Goal: Information Seeking & Learning: Check status

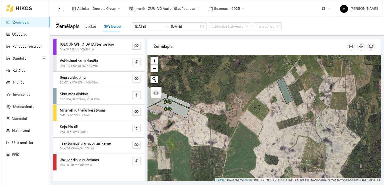
scroll to position [1, 0]
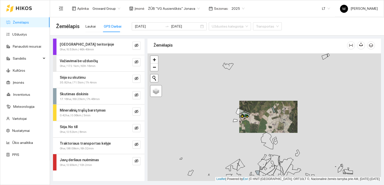
drag, startPoint x: 286, startPoint y: 145, endPoint x: 261, endPoint y: 103, distance: 48.5
click at [261, 103] on div at bounding box center [265, 117] width 234 height 128
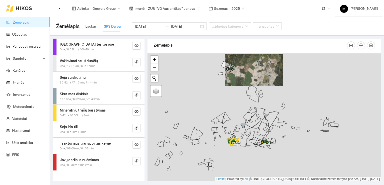
drag, startPoint x: 267, startPoint y: 131, endPoint x: 263, endPoint y: 93, distance: 38.2
click at [263, 93] on div at bounding box center [265, 117] width 234 height 128
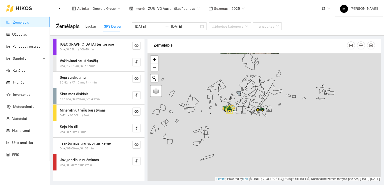
drag, startPoint x: 254, startPoint y: 119, endPoint x: 252, endPoint y: 100, distance: 18.4
click at [252, 100] on icon at bounding box center [258, 96] width 12 height 14
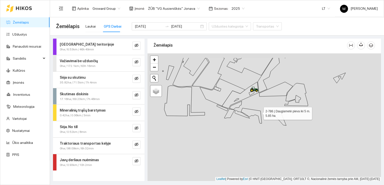
drag, startPoint x: 255, startPoint y: 94, endPoint x: 259, endPoint y: 112, distance: 18.3
click at [259, 112] on icon at bounding box center [251, 115] width 21 height 15
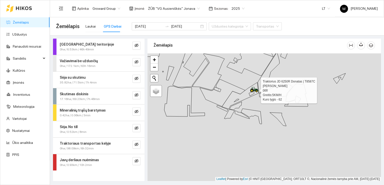
click at [253, 89] on icon at bounding box center [255, 89] width 9 height 4
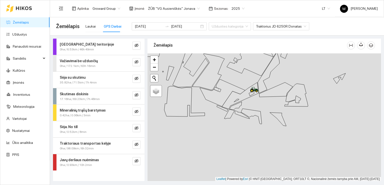
click at [72, 60] on strong "Važiavimai be užduočių" at bounding box center [79, 61] width 38 height 4
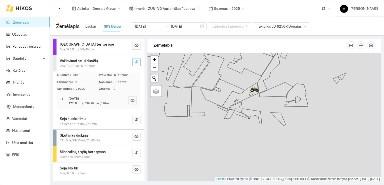
click at [135, 61] on icon "eye-invisible" at bounding box center [137, 62] width 4 height 4
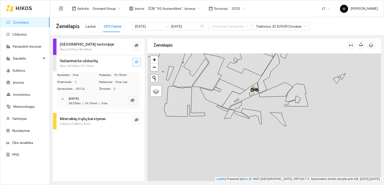
click at [138, 60] on icon "eye-invisible" at bounding box center [137, 62] width 4 height 4
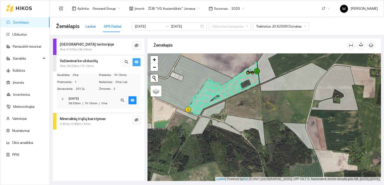
click at [91, 26] on div "Laukai" at bounding box center [91, 27] width 10 height 6
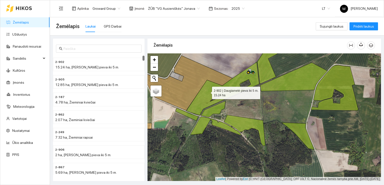
click at [208, 91] on icon at bounding box center [222, 88] width 73 height 53
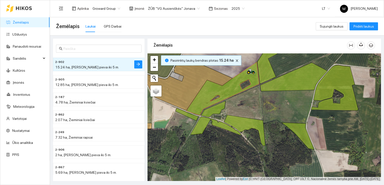
click at [189, 118] on div at bounding box center [265, 117] width 234 height 128
click at [200, 122] on icon at bounding box center [215, 126] width 51 height 18
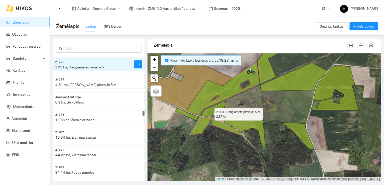
click at [210, 113] on icon at bounding box center [213, 109] width 25 height 16
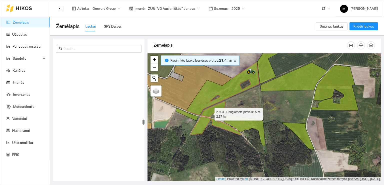
scroll to position [1642, 0]
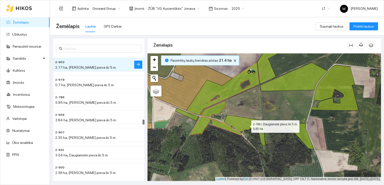
click at [253, 121] on icon at bounding box center [244, 130] width 41 height 31
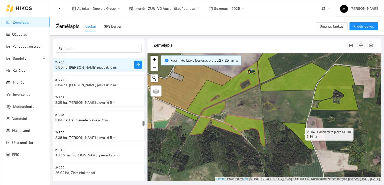
click at [295, 127] on icon at bounding box center [298, 135] width 33 height 27
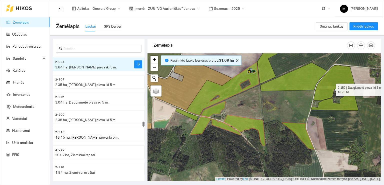
drag, startPoint x: 332, startPoint y: 88, endPoint x: 306, endPoint y: 76, distance: 28.3
click at [331, 88] on icon at bounding box center [334, 87] width 47 height 45
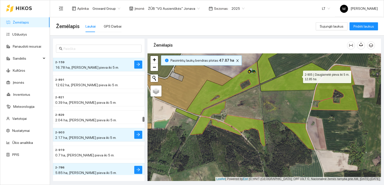
click at [299, 75] on icon at bounding box center [293, 77] width 67 height 29
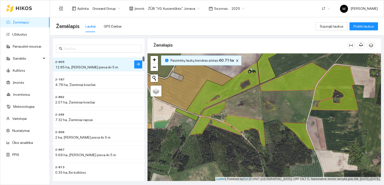
click at [263, 72] on icon at bounding box center [271, 62] width 28 height 44
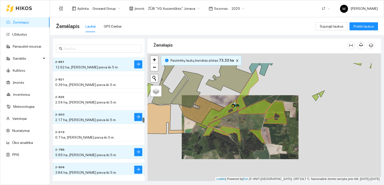
click at [255, 112] on icon at bounding box center [255, 107] width 34 height 15
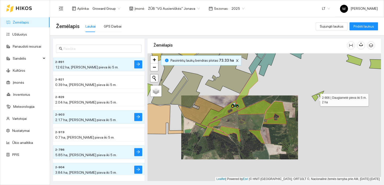
click at [316, 98] on icon at bounding box center [318, 96] width 12 height 10
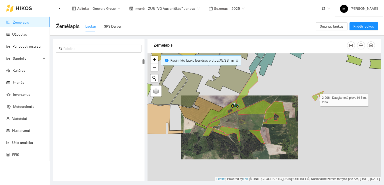
scroll to position [88, 0]
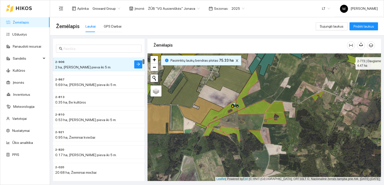
click at [351, 62] on icon at bounding box center [354, 60] width 16 height 11
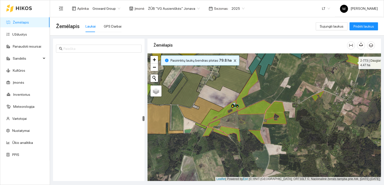
scroll to position [1554, 0]
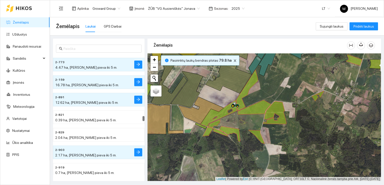
click at [377, 64] on icon at bounding box center [375, 64] width 12 height 10
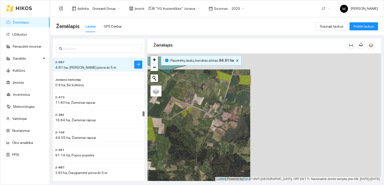
drag, startPoint x: 363, startPoint y: 80, endPoint x: 214, endPoint y: 97, distance: 150.3
click at [214, 97] on div at bounding box center [265, 117] width 234 height 128
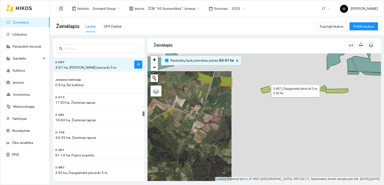
click at [267, 89] on icon at bounding box center [267, 89] width 12 height 7
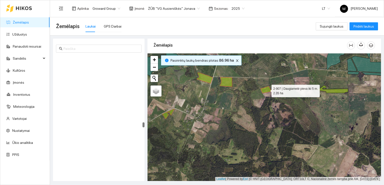
scroll to position [1712, 0]
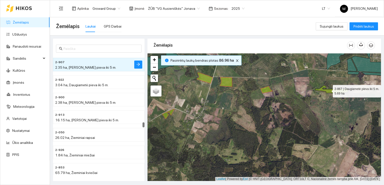
click at [328, 90] on icon at bounding box center [331, 89] width 33 height 8
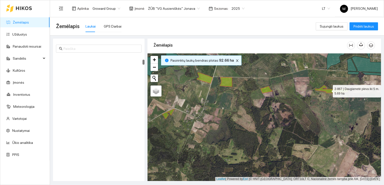
scroll to position [105, 0]
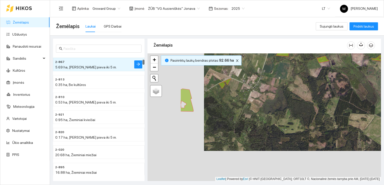
drag, startPoint x: 222, startPoint y: 123, endPoint x: 290, endPoint y: 78, distance: 81.8
click at [290, 78] on div at bounding box center [265, 117] width 234 height 128
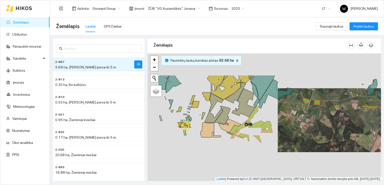
drag, startPoint x: 221, startPoint y: 116, endPoint x: 250, endPoint y: 143, distance: 40.2
click at [253, 145] on div at bounding box center [265, 117] width 234 height 128
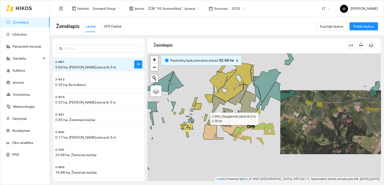
click at [206, 115] on icon at bounding box center [206, 117] width 4 height 7
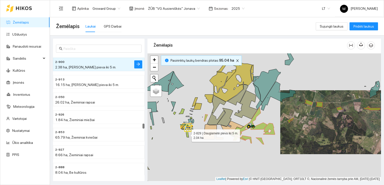
click at [188, 133] on icon at bounding box center [187, 134] width 3 height 6
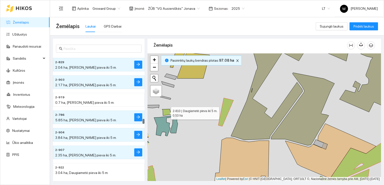
click at [168, 112] on icon at bounding box center [166, 112] width 9 height 7
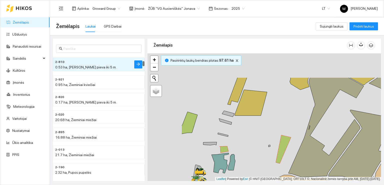
drag, startPoint x: 168, startPoint y: 130, endPoint x: 222, endPoint y: 161, distance: 61.8
click at [226, 166] on icon at bounding box center [220, 163] width 17 height 20
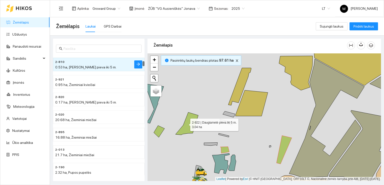
click at [186, 123] on icon at bounding box center [187, 123] width 23 height 23
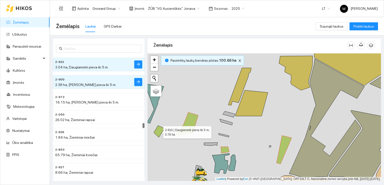
click at [158, 130] on icon at bounding box center [159, 131] width 11 height 12
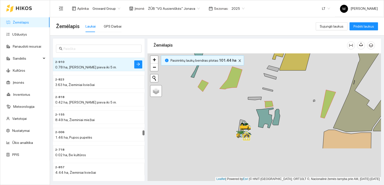
drag, startPoint x: 178, startPoint y: 156, endPoint x: 231, endPoint y: 104, distance: 73.9
click at [228, 105] on div at bounding box center [265, 117] width 234 height 128
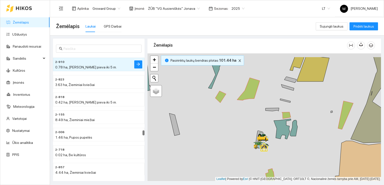
drag, startPoint x: 183, startPoint y: 99, endPoint x: 216, endPoint y: 136, distance: 50.1
click at [216, 136] on div at bounding box center [265, 117] width 234 height 128
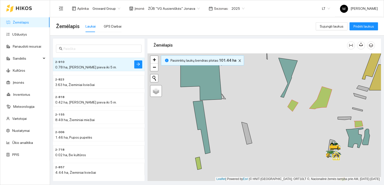
drag, startPoint x: 202, startPoint y: 106, endPoint x: 252, endPoint y: 91, distance: 52.2
click at [252, 91] on div at bounding box center [265, 117] width 234 height 128
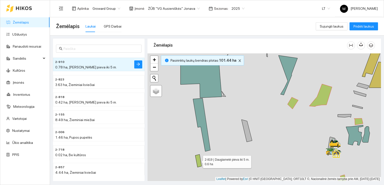
click at [199, 160] on icon at bounding box center [198, 160] width 6 height 13
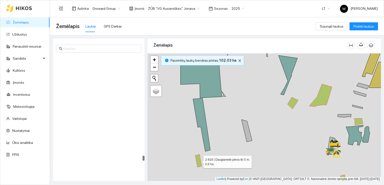
scroll to position [2569, 0]
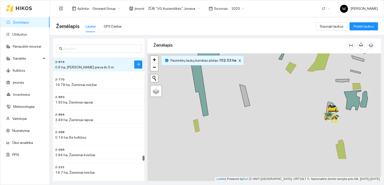
drag, startPoint x: 237, startPoint y: 161, endPoint x: 231, endPoint y: 90, distance: 72.1
click at [231, 90] on div at bounding box center [265, 117] width 234 height 128
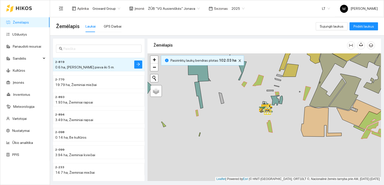
drag, startPoint x: 205, startPoint y: 148, endPoint x: 240, endPoint y: 112, distance: 50.6
click at [240, 112] on div at bounding box center [265, 117] width 234 height 128
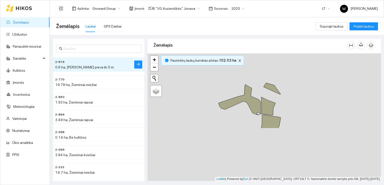
drag, startPoint x: 194, startPoint y: 140, endPoint x: 250, endPoint y: 66, distance: 93.2
click at [249, 66] on div at bounding box center [265, 117] width 234 height 128
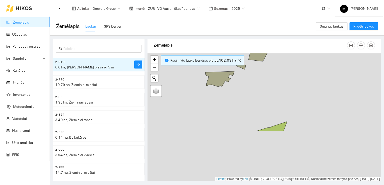
drag, startPoint x: 248, startPoint y: 113, endPoint x: 245, endPoint y: 72, distance: 40.7
click at [245, 72] on div at bounding box center [265, 117] width 234 height 128
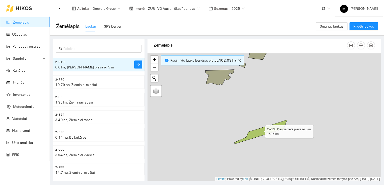
click at [261, 130] on icon at bounding box center [261, 132] width 53 height 24
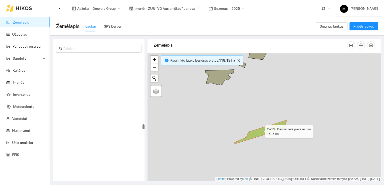
scroll to position [1765, 0]
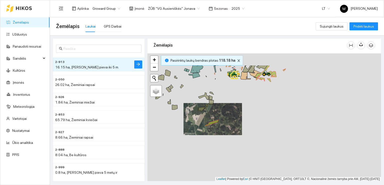
drag, startPoint x: 259, startPoint y: 90, endPoint x: 211, endPoint y: 123, distance: 57.8
click at [211, 123] on div at bounding box center [265, 117] width 234 height 128
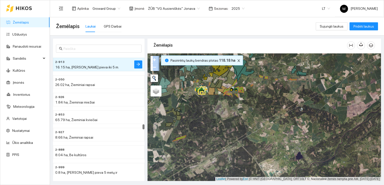
drag, startPoint x: 168, startPoint y: 94, endPoint x: 234, endPoint y: 108, distance: 68.1
click at [234, 108] on div at bounding box center [265, 117] width 234 height 128
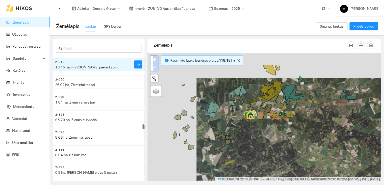
drag, startPoint x: 237, startPoint y: 124, endPoint x: 307, endPoint y: 148, distance: 74.0
click at [307, 148] on div at bounding box center [265, 117] width 234 height 128
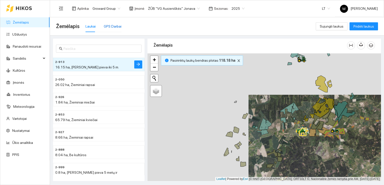
click at [114, 27] on div "GPS Darbai" at bounding box center [113, 27] width 18 height 6
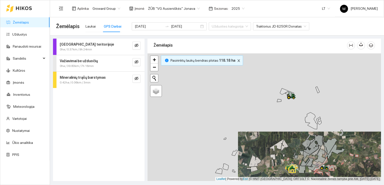
drag, startPoint x: 279, startPoint y: 92, endPoint x: 269, endPoint y: 136, distance: 46.0
click at [269, 136] on div at bounding box center [265, 117] width 234 height 128
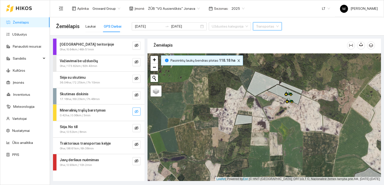
click at [136, 113] on icon "eye-invisible" at bounding box center [137, 111] width 4 height 4
click at [137, 111] on icon "eye" at bounding box center [137, 111] width 4 height 3
click at [138, 77] on icon "eye-invisible" at bounding box center [137, 78] width 4 height 4
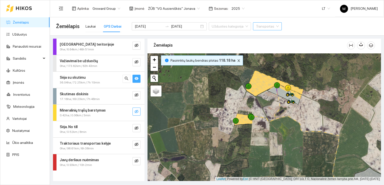
drag, startPoint x: 274, startPoint y: 102, endPoint x: 234, endPoint y: 115, distance: 42.9
click at [234, 115] on div at bounding box center [265, 117] width 234 height 128
